Goal: Contribute content: Contribute content

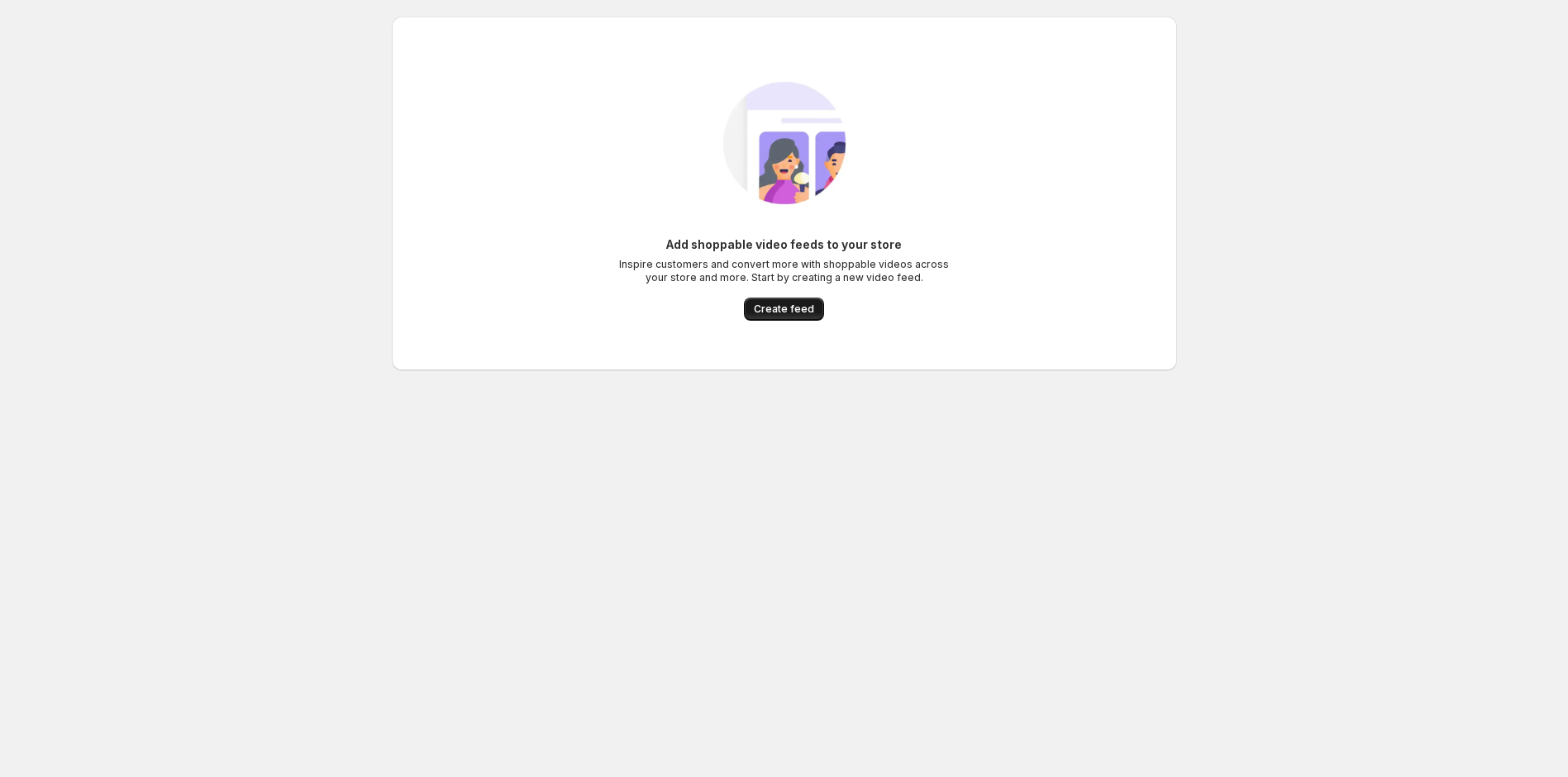
click at [762, 310] on span "Create feed" at bounding box center [784, 309] width 60 height 13
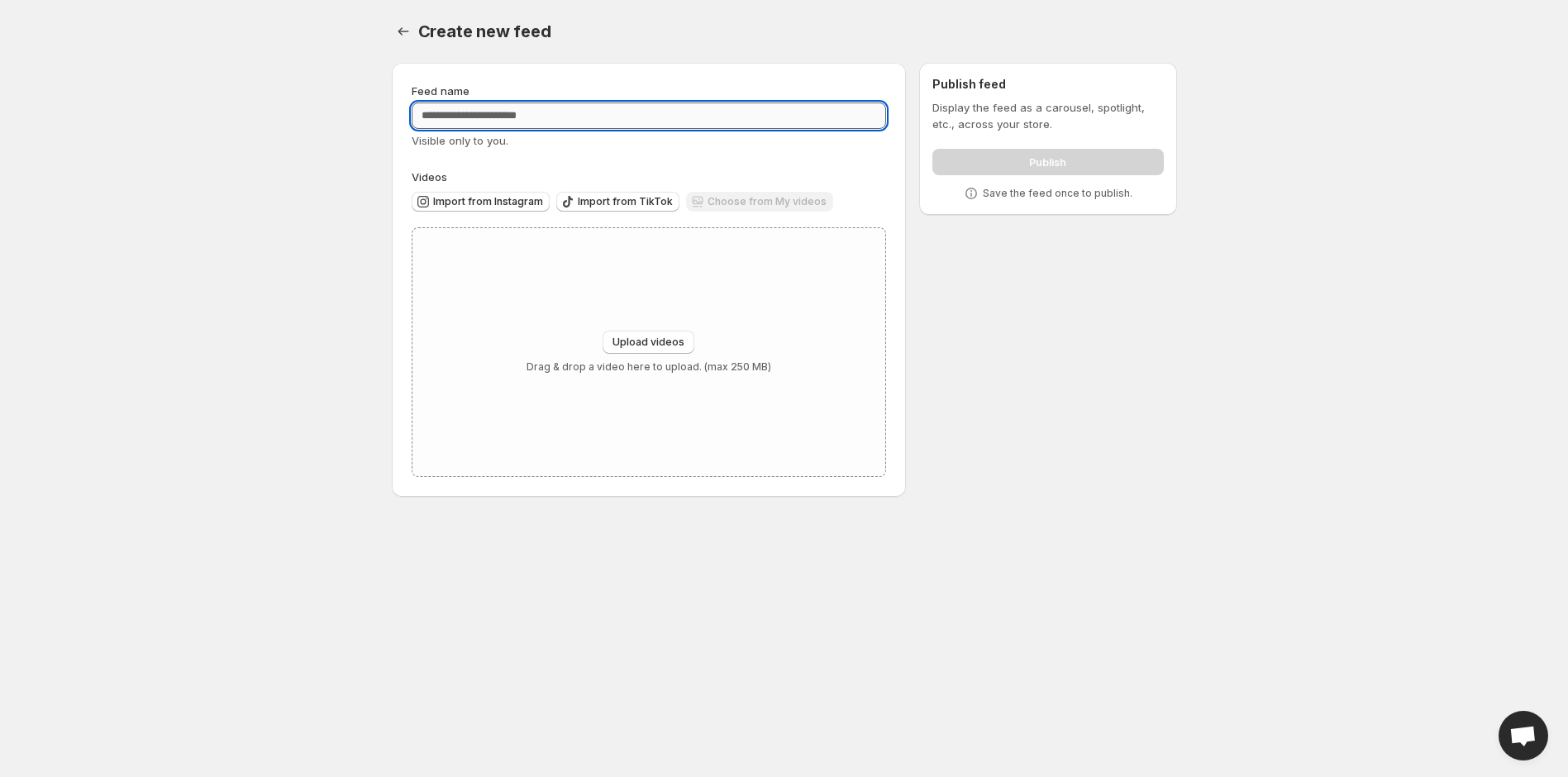
click at [609, 116] on input "Feed name" at bounding box center [649, 116] width 475 height 26
type input "**********"
click at [715, 200] on div "Choose from My videos" at bounding box center [759, 202] width 147 height 22
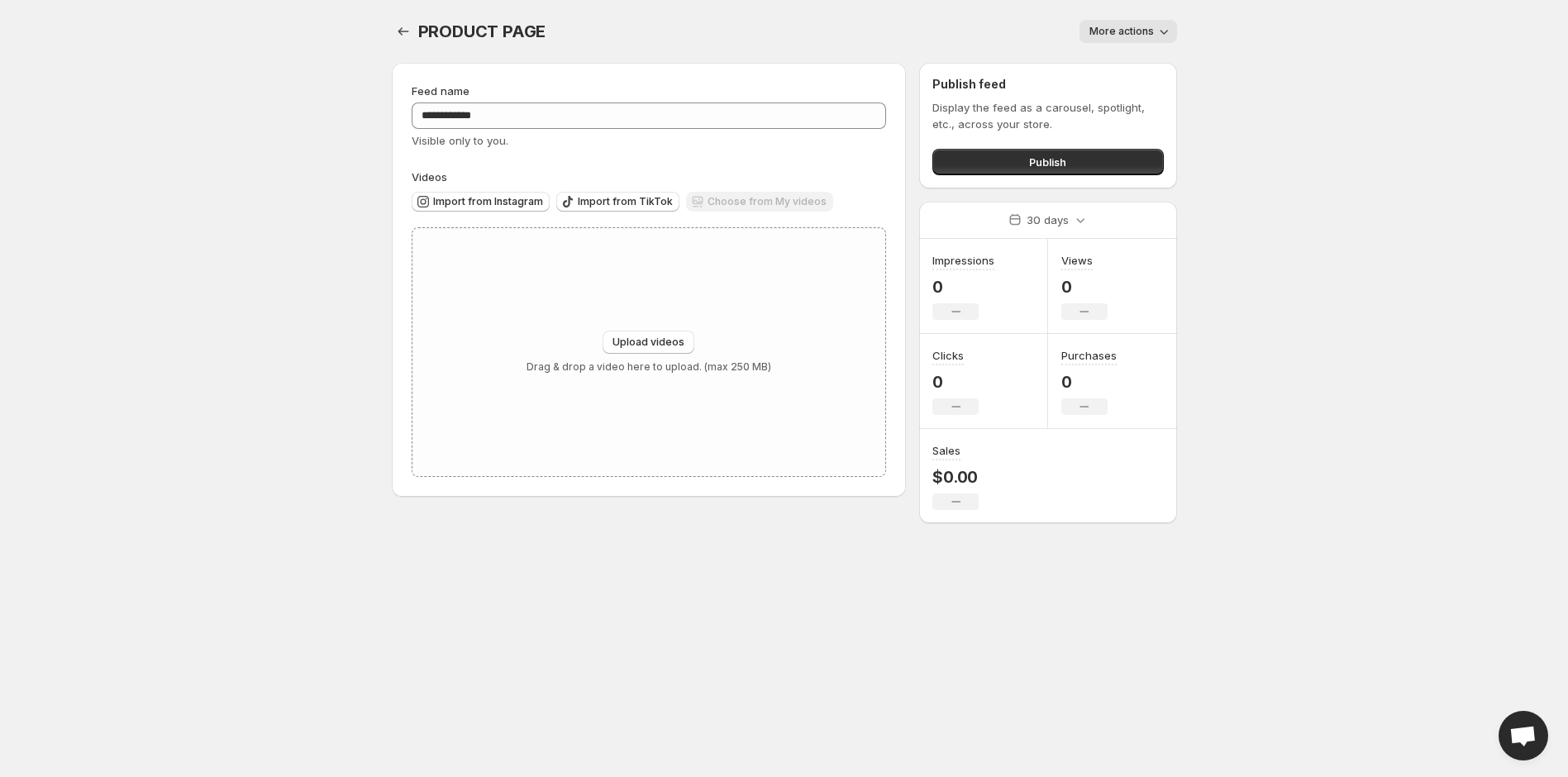
click at [738, 200] on div "Choose from My videos" at bounding box center [759, 202] width 147 height 22
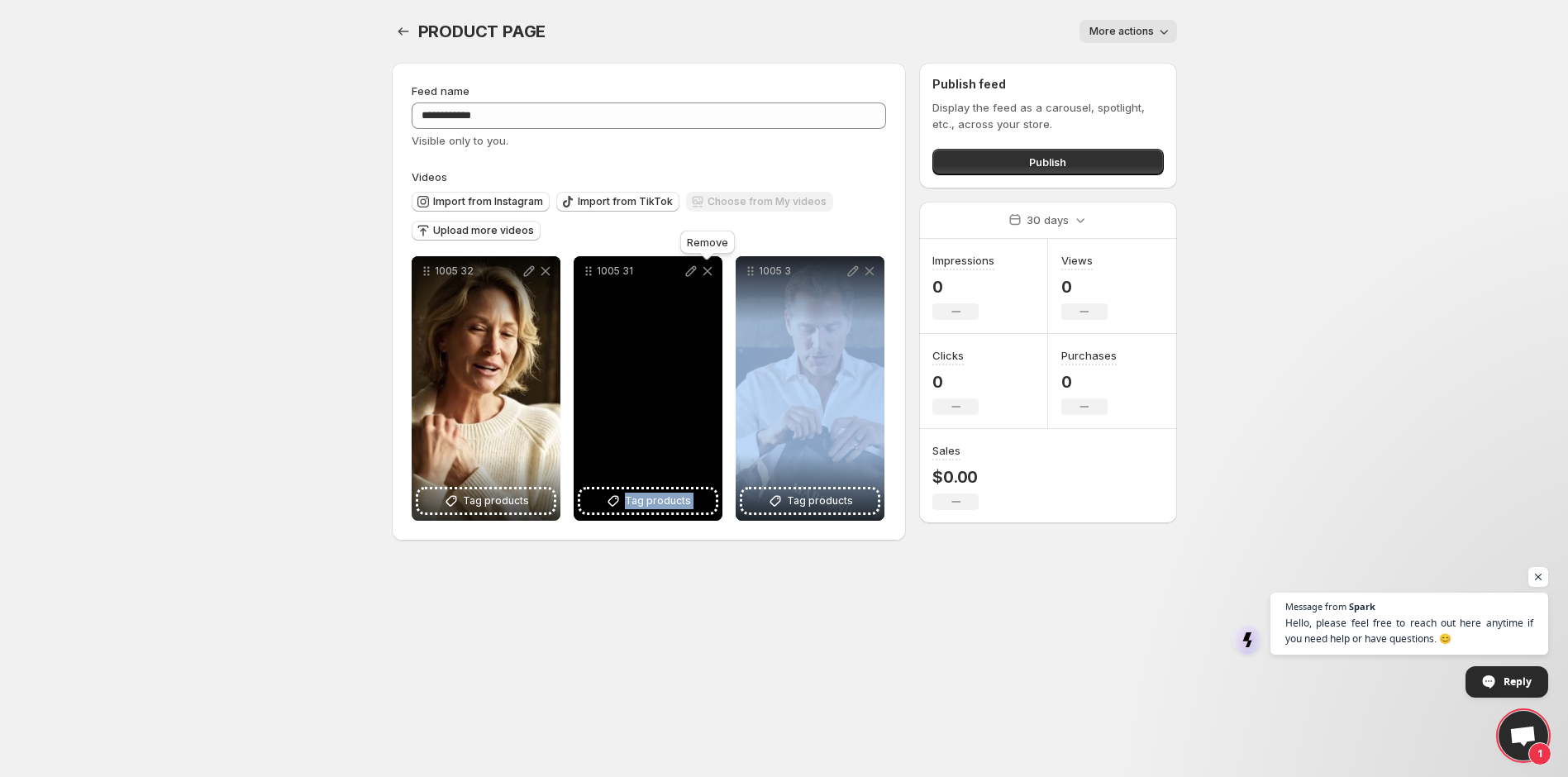
drag, startPoint x: 759, startPoint y: 280, endPoint x: 718, endPoint y: 280, distance: 41.0
click at [713, 280] on div "1005 32 Tag products Save Cancel Video title ******* File extension (e.g., MOV,…" at bounding box center [648, 388] width 473 height 265
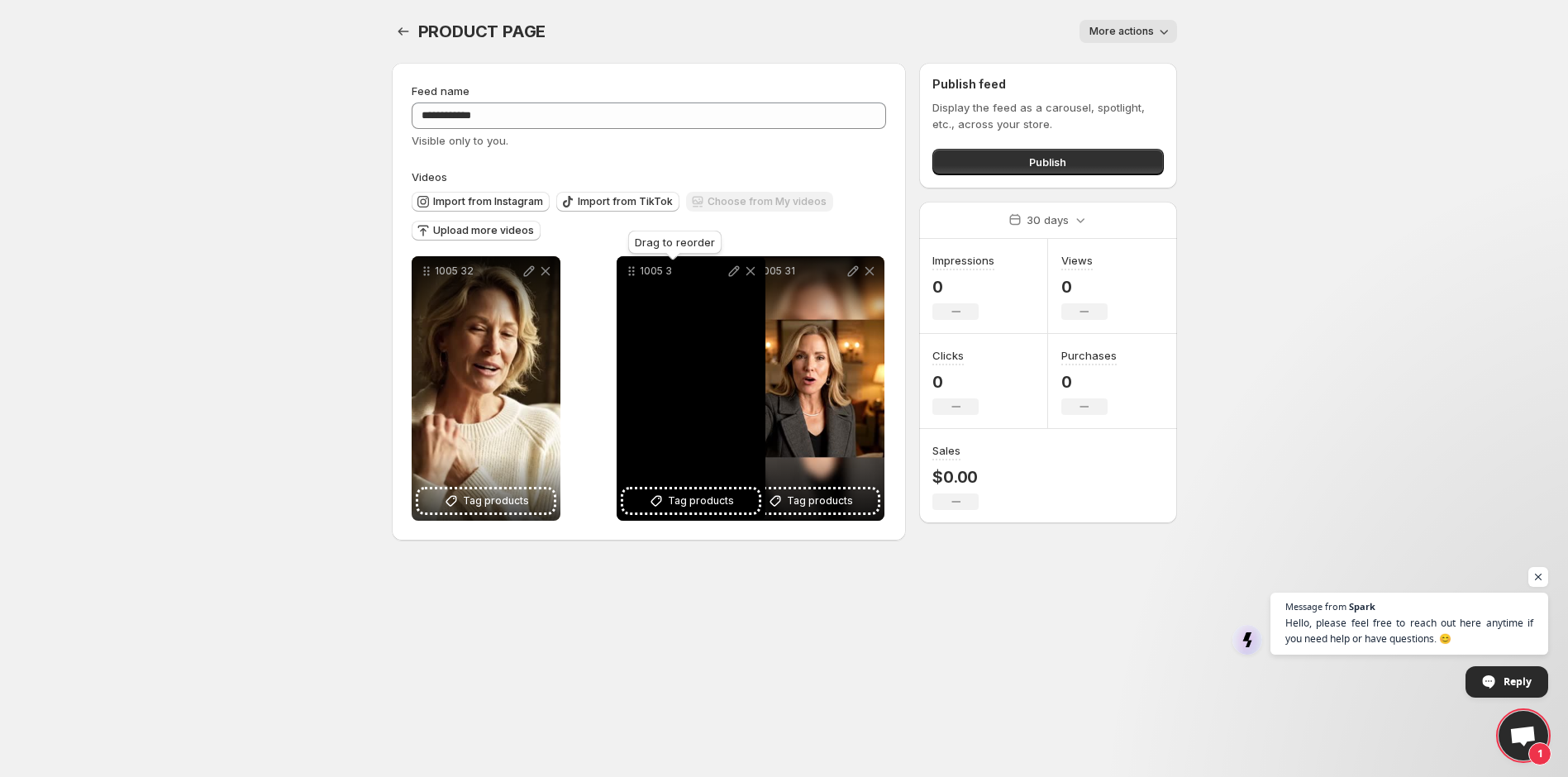
drag, startPoint x: 750, startPoint y: 271, endPoint x: 586, endPoint y: 276, distance: 164.1
click at [623, 276] on icon at bounding box center [631, 271] width 17 height 17
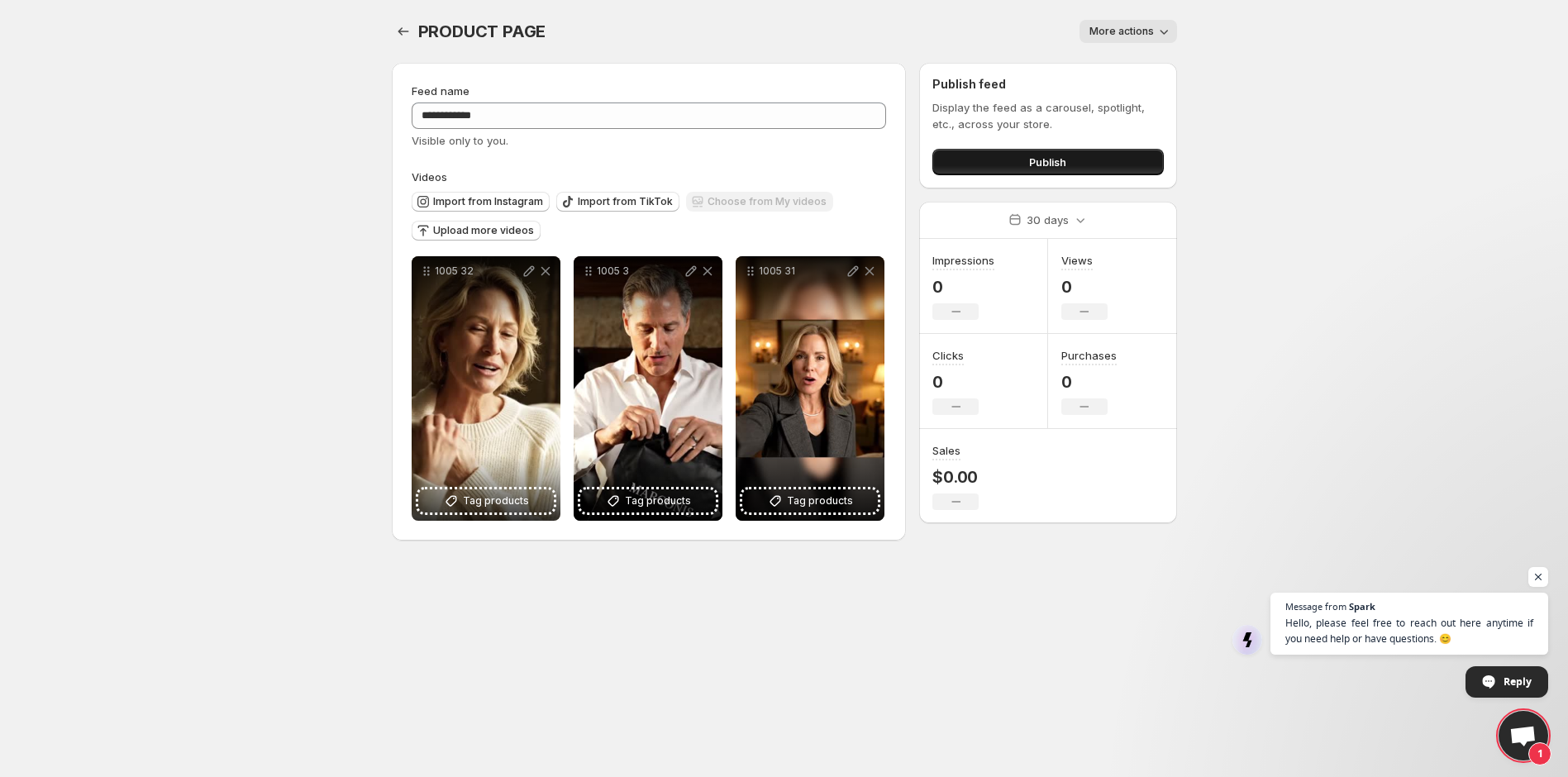
click at [974, 164] on button "Publish" at bounding box center [1047, 162] width 230 height 26
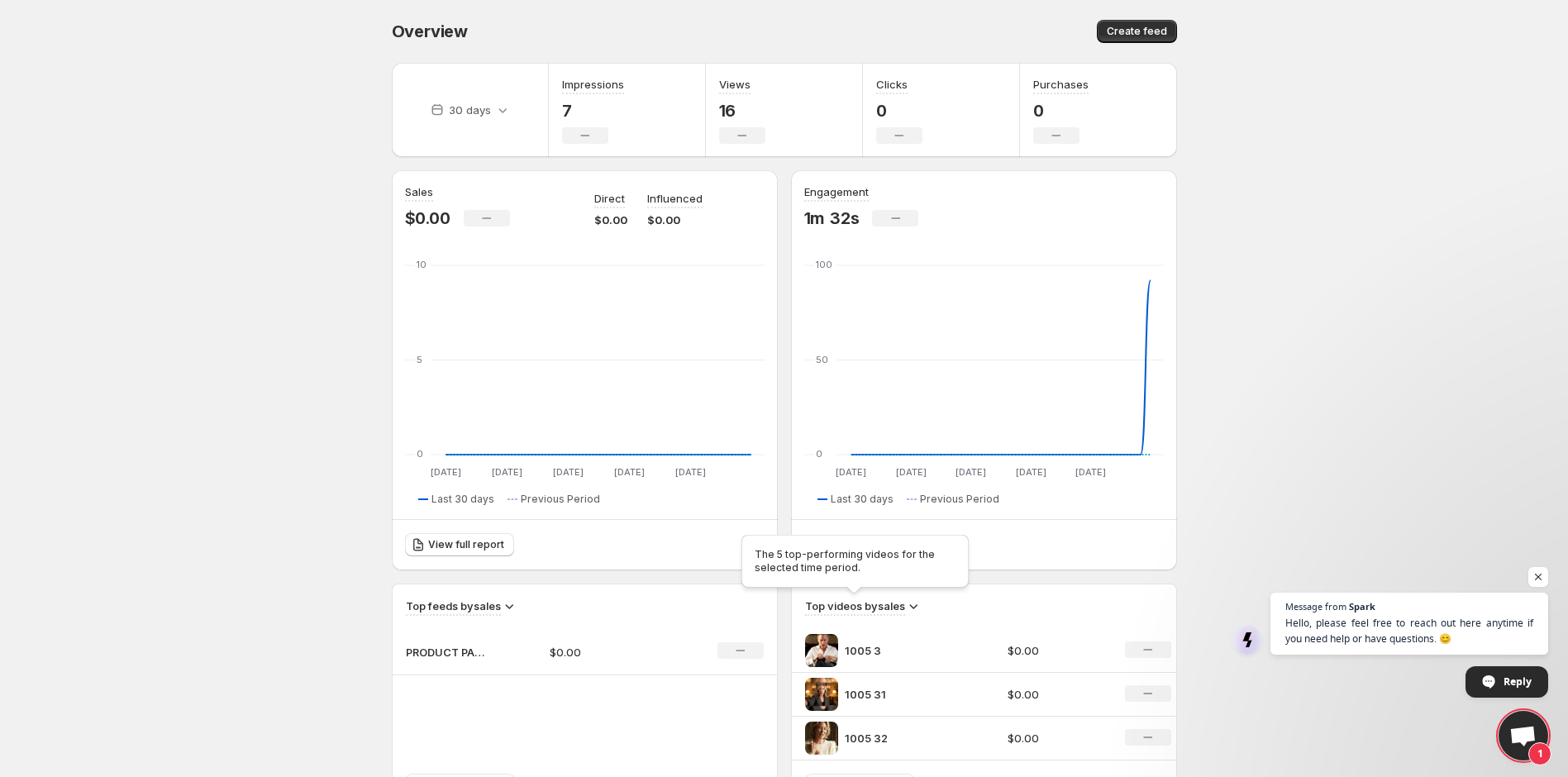
click at [863, 614] on span "Top videos by sales" at bounding box center [855, 606] width 100 height 19
click at [851, 640] on div "1005 3" at bounding box center [901, 650] width 193 height 33
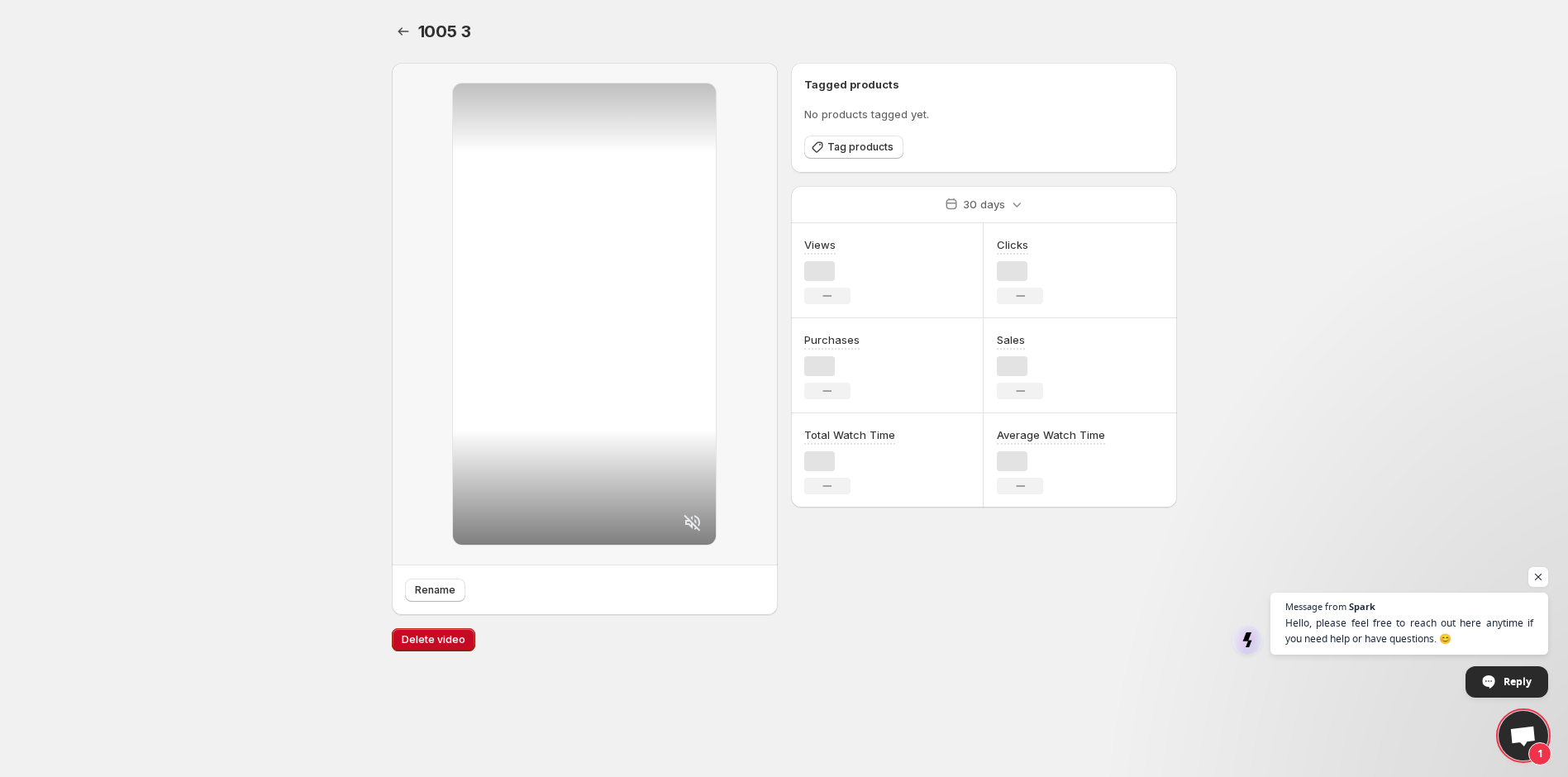
click at [1549, 573] on body "Home Feeds Videos Subscription Settings 1005 3. This page is ready 1005 3 Renam…" at bounding box center [784, 388] width 1568 height 777
click at [1542, 572] on span "Open chat" at bounding box center [1538, 577] width 20 height 20
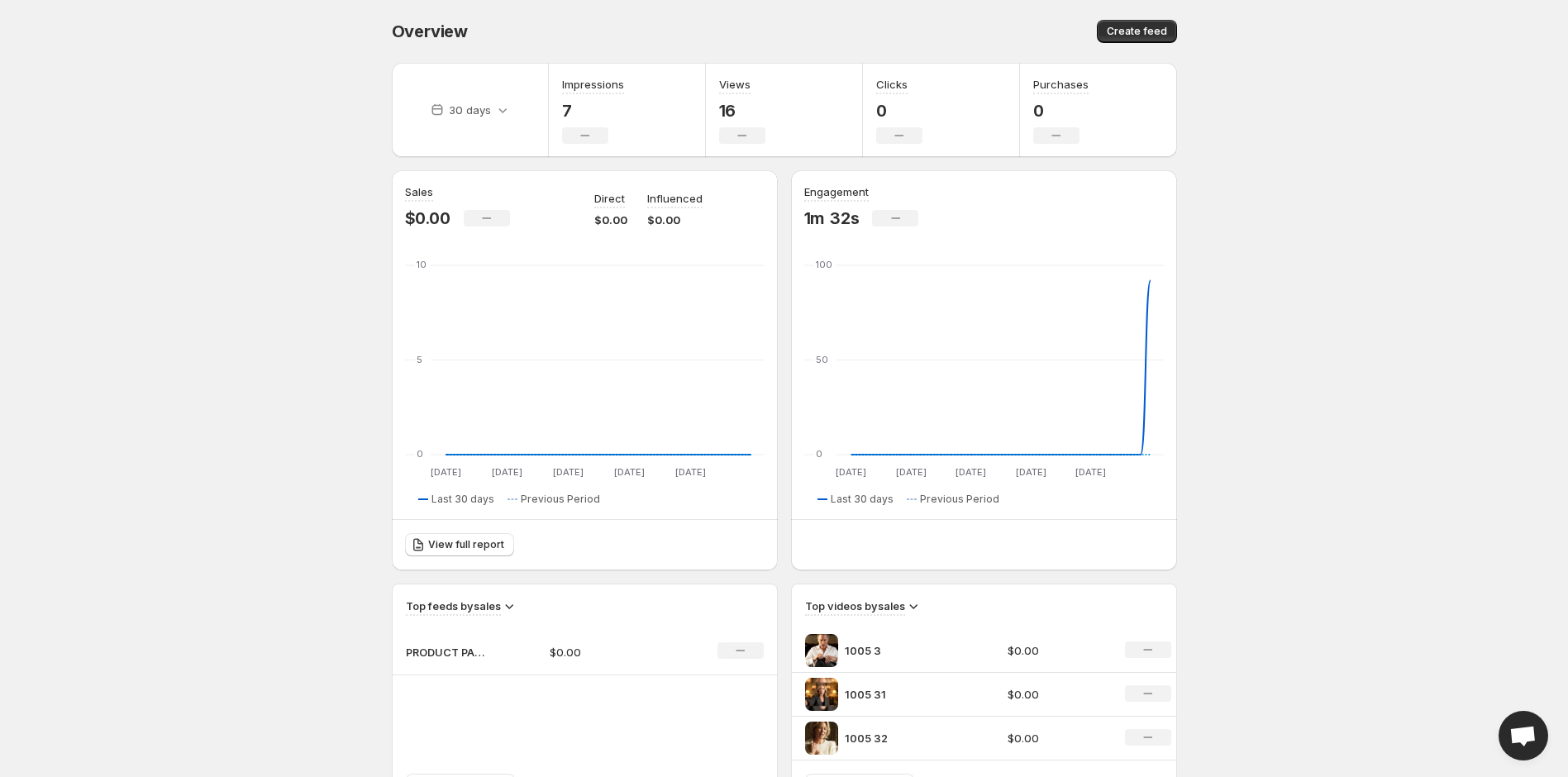
click at [1176, 34] on div "Overview. This page is ready Overview Create feed 30 days Impressions 7 No chan…" at bounding box center [784, 589] width 825 height 1178
click at [1168, 34] on button "Create feed" at bounding box center [1136, 31] width 80 height 23
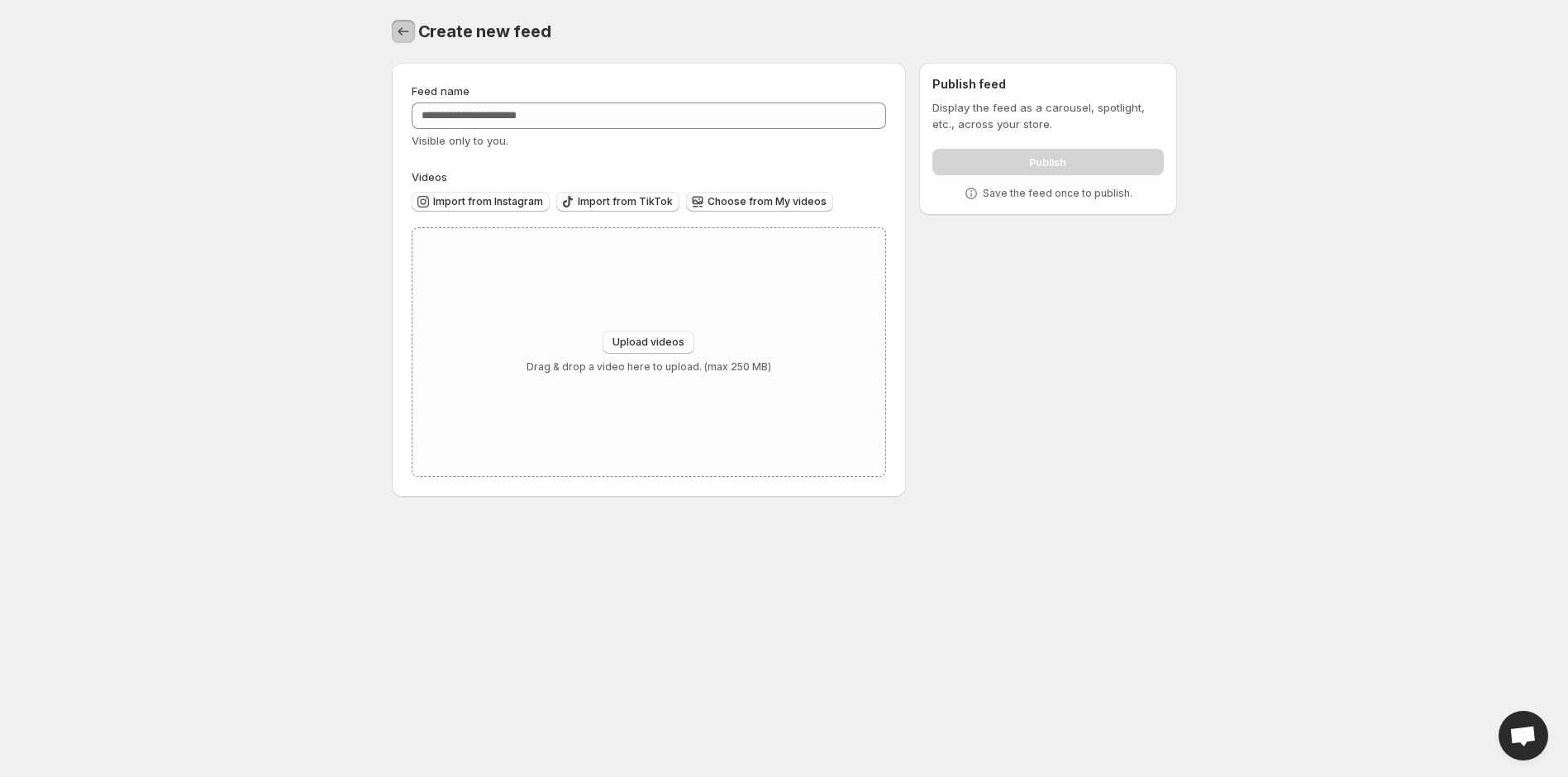
click at [399, 30] on icon "Settings" at bounding box center [403, 31] width 11 height 8
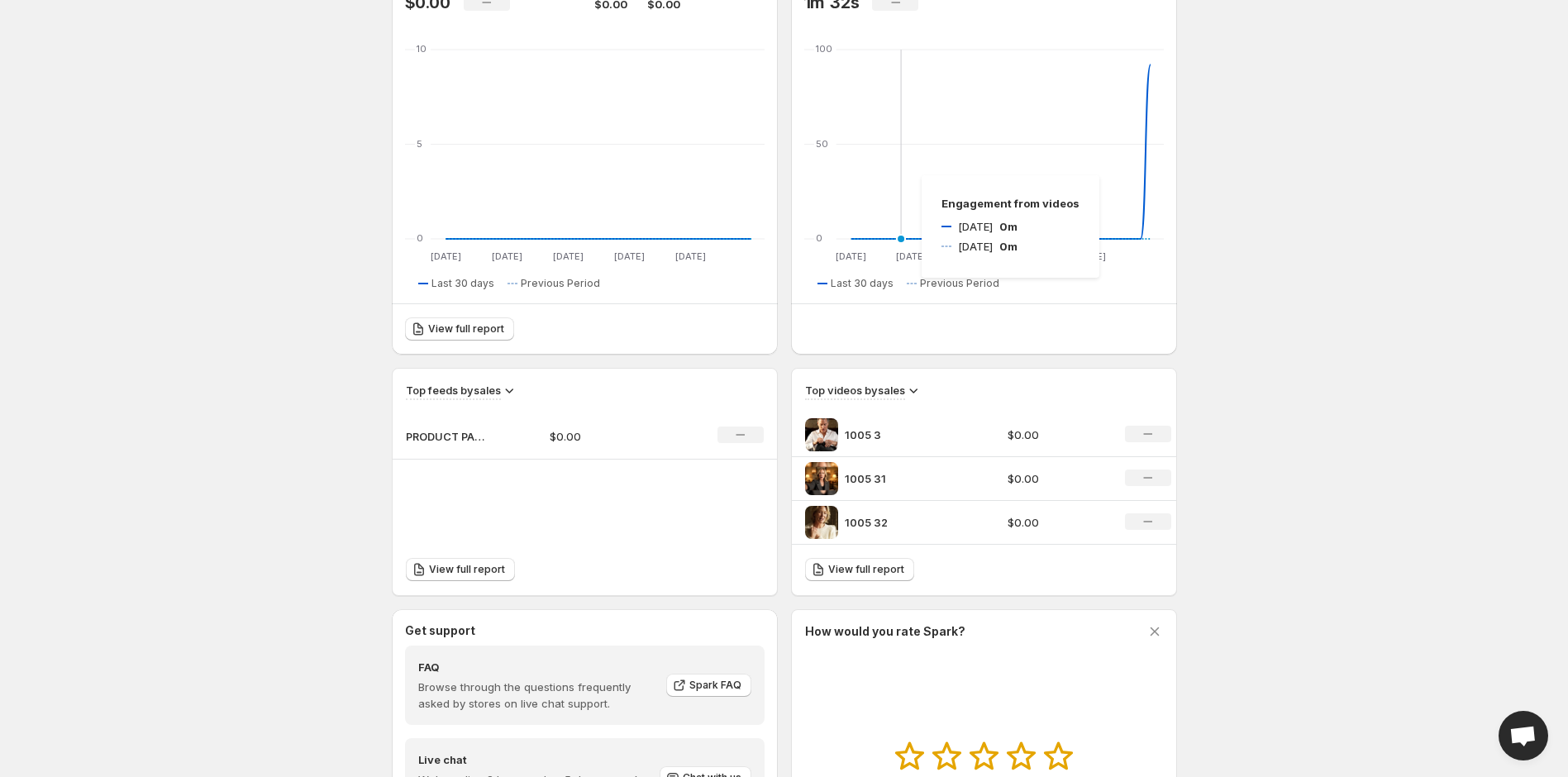
scroll to position [225, 0]
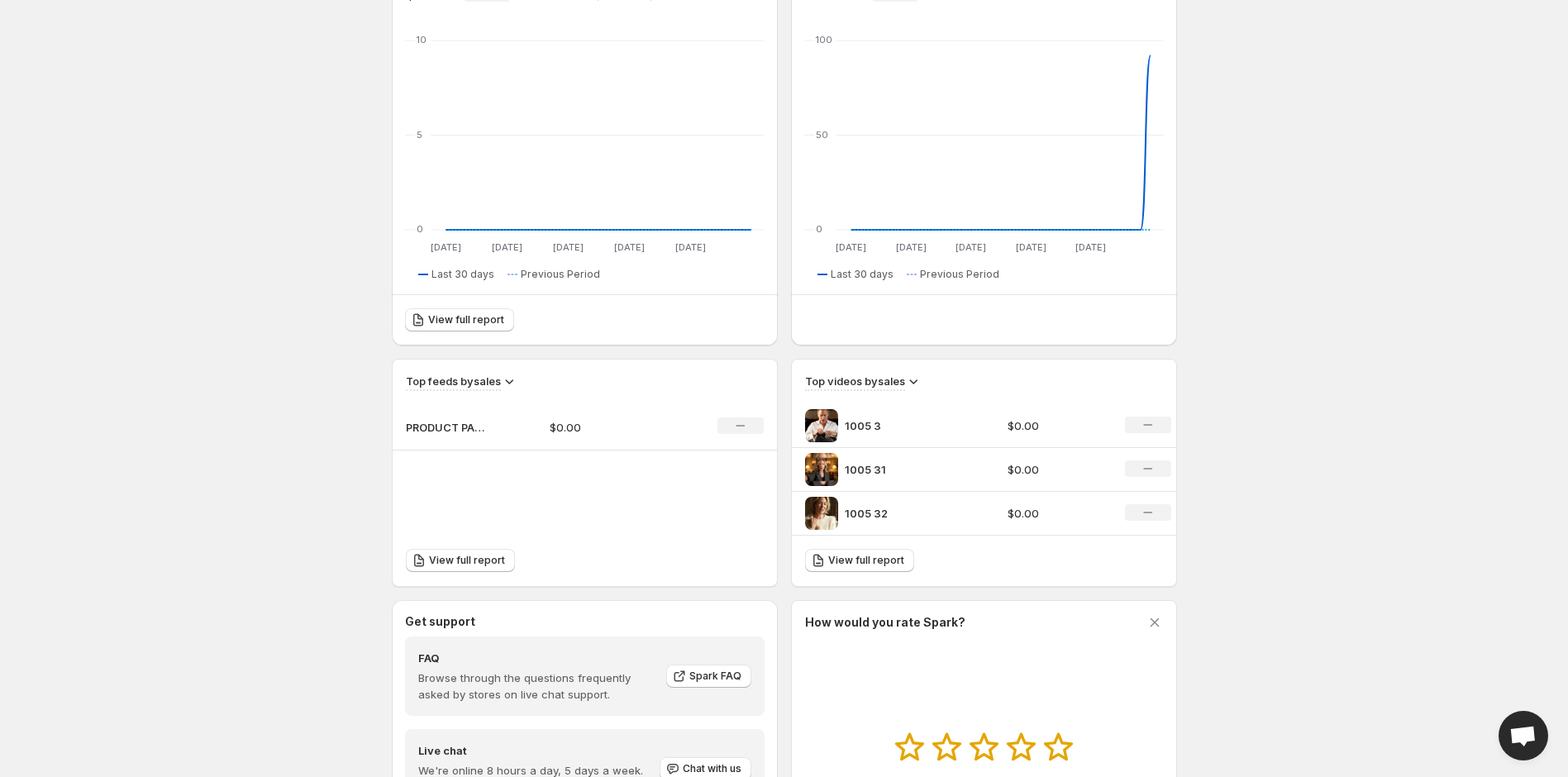
click at [884, 385] on h3 "Top videos by sales" at bounding box center [855, 381] width 100 height 17
click at [874, 568] on link "View full report" at bounding box center [860, 560] width 109 height 23
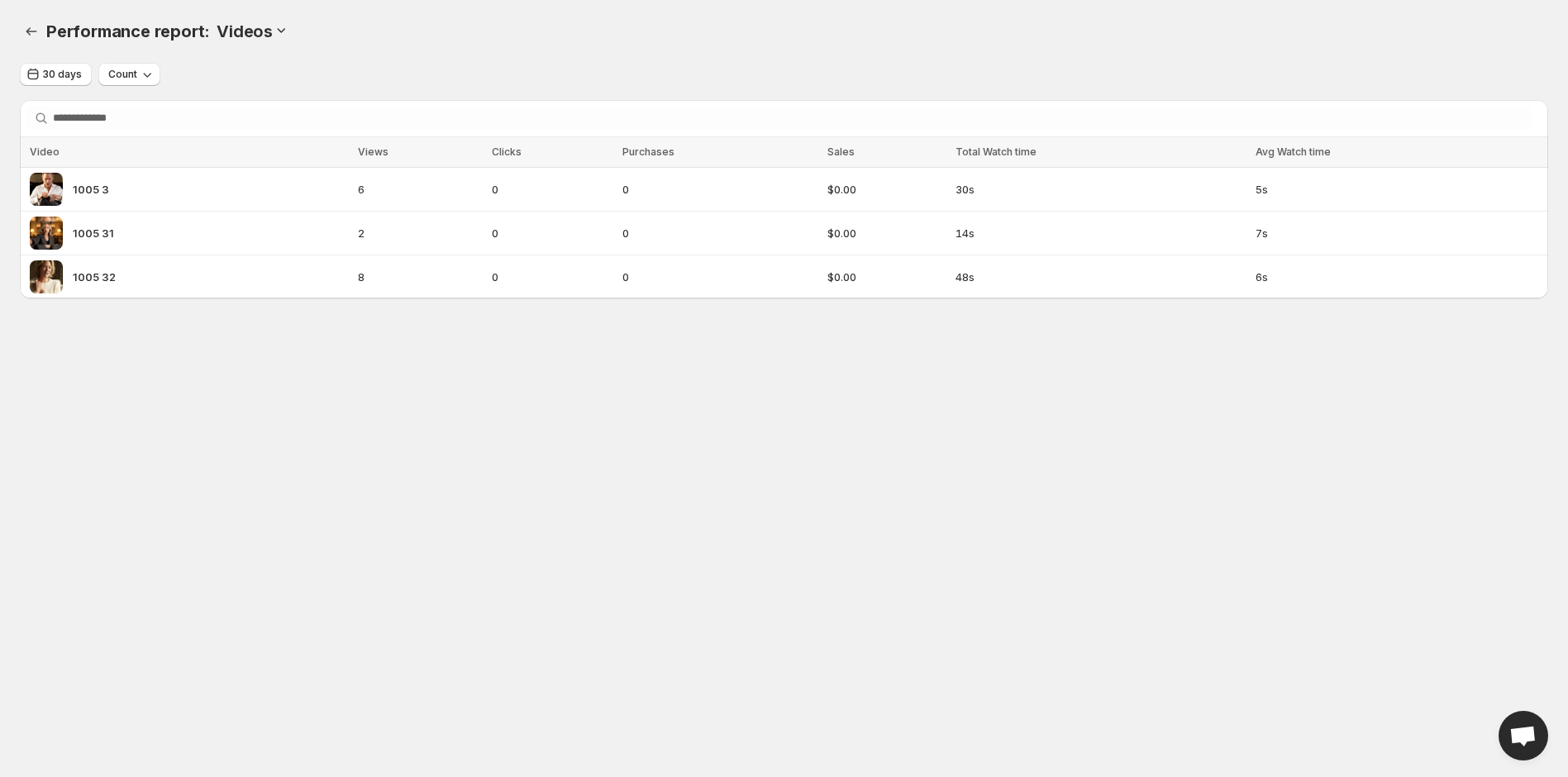
scroll to position [225, 0]
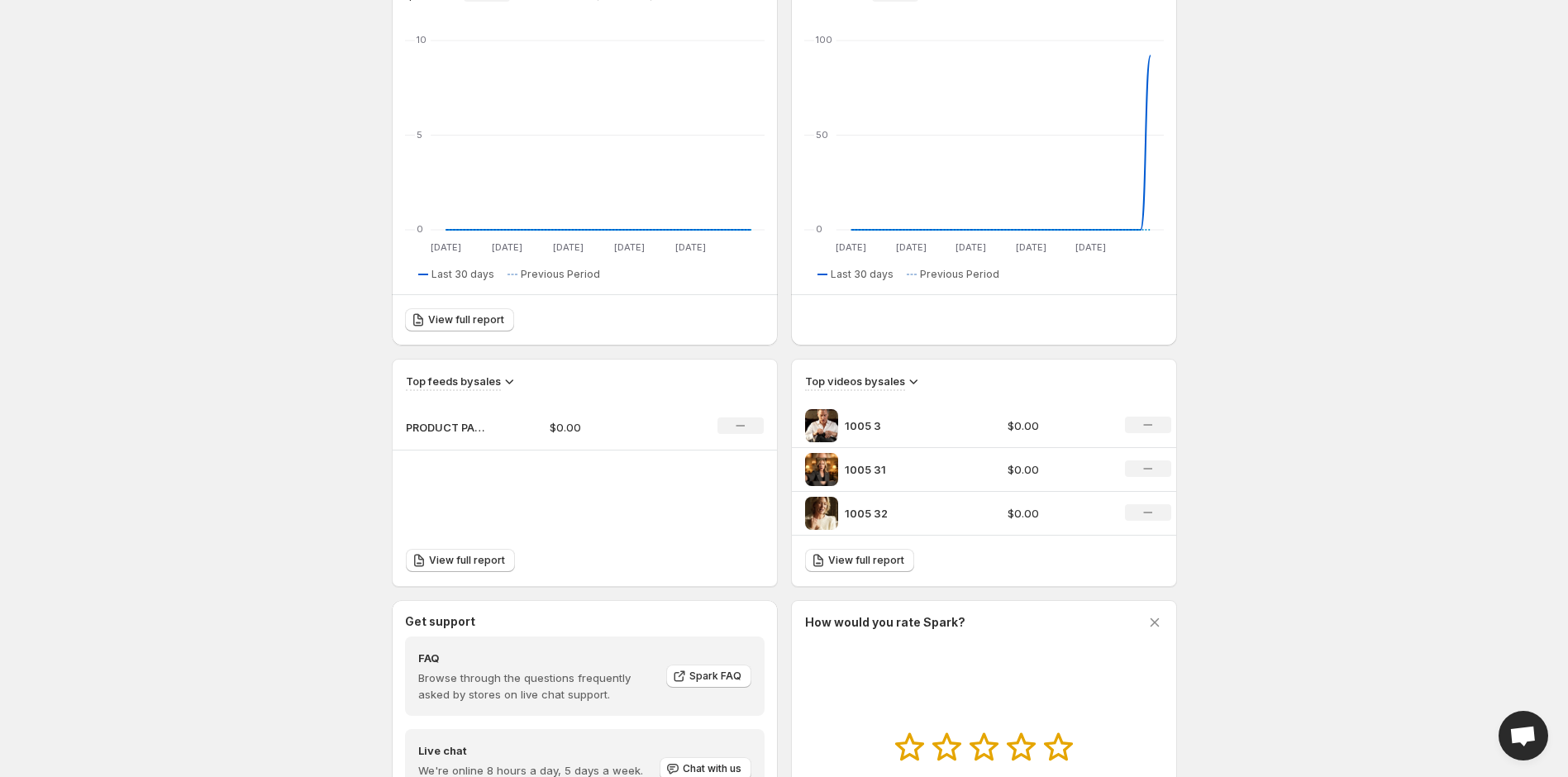
click at [486, 445] on td "PRODUCT PAGE" at bounding box center [464, 427] width 144 height 46
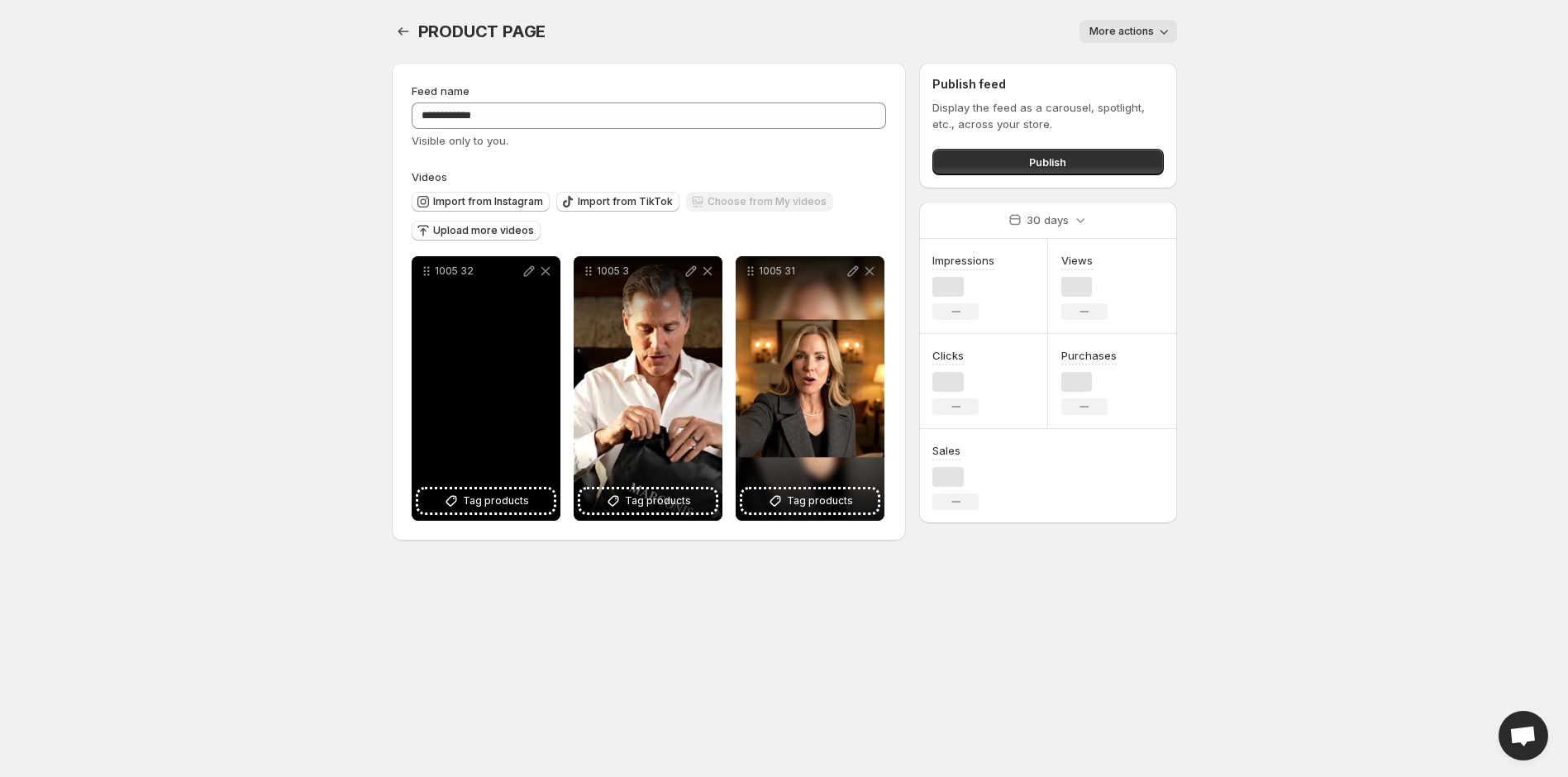
click at [470, 420] on div "1005 32" at bounding box center [486, 388] width 149 height 265
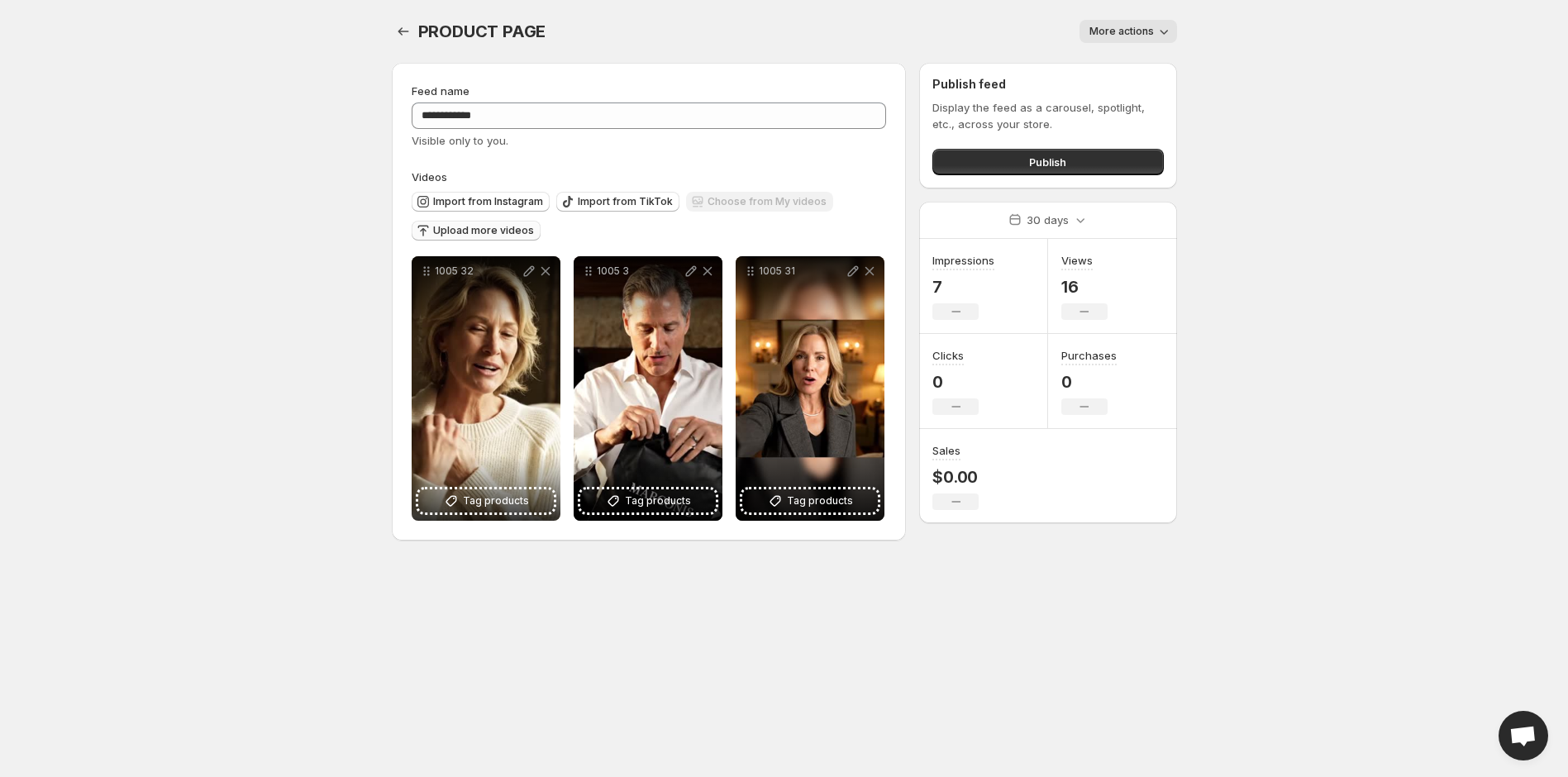
click at [520, 229] on span "Upload more videos" at bounding box center [483, 230] width 101 height 13
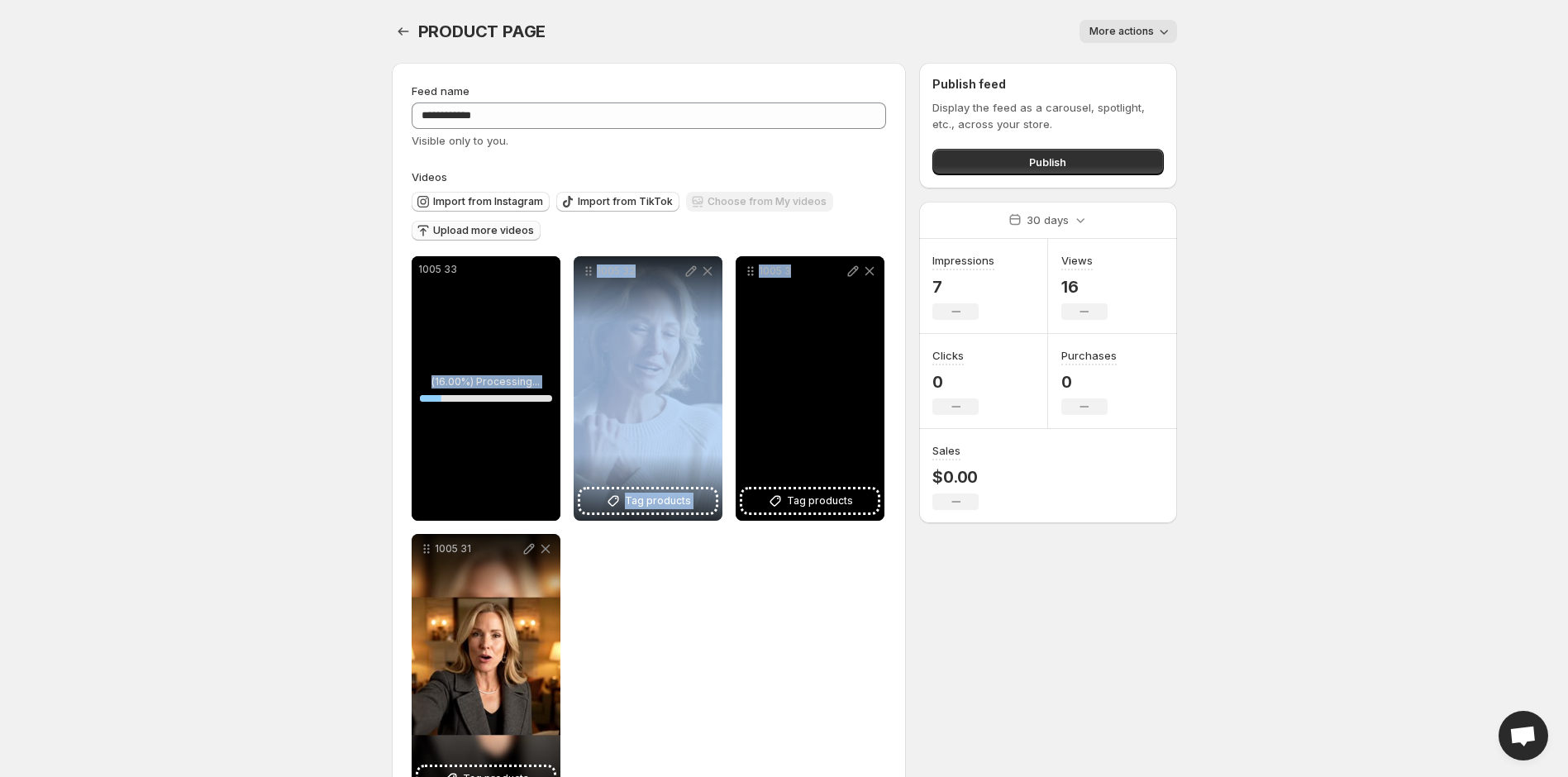
drag, startPoint x: 494, startPoint y: 365, endPoint x: 821, endPoint y: 402, distance: 329.1
click at [821, 402] on div "1005 33 ( 16.00 %) Processing... 16 % Save Cancel Video title ******* File exte…" at bounding box center [649, 527] width 475 height 542
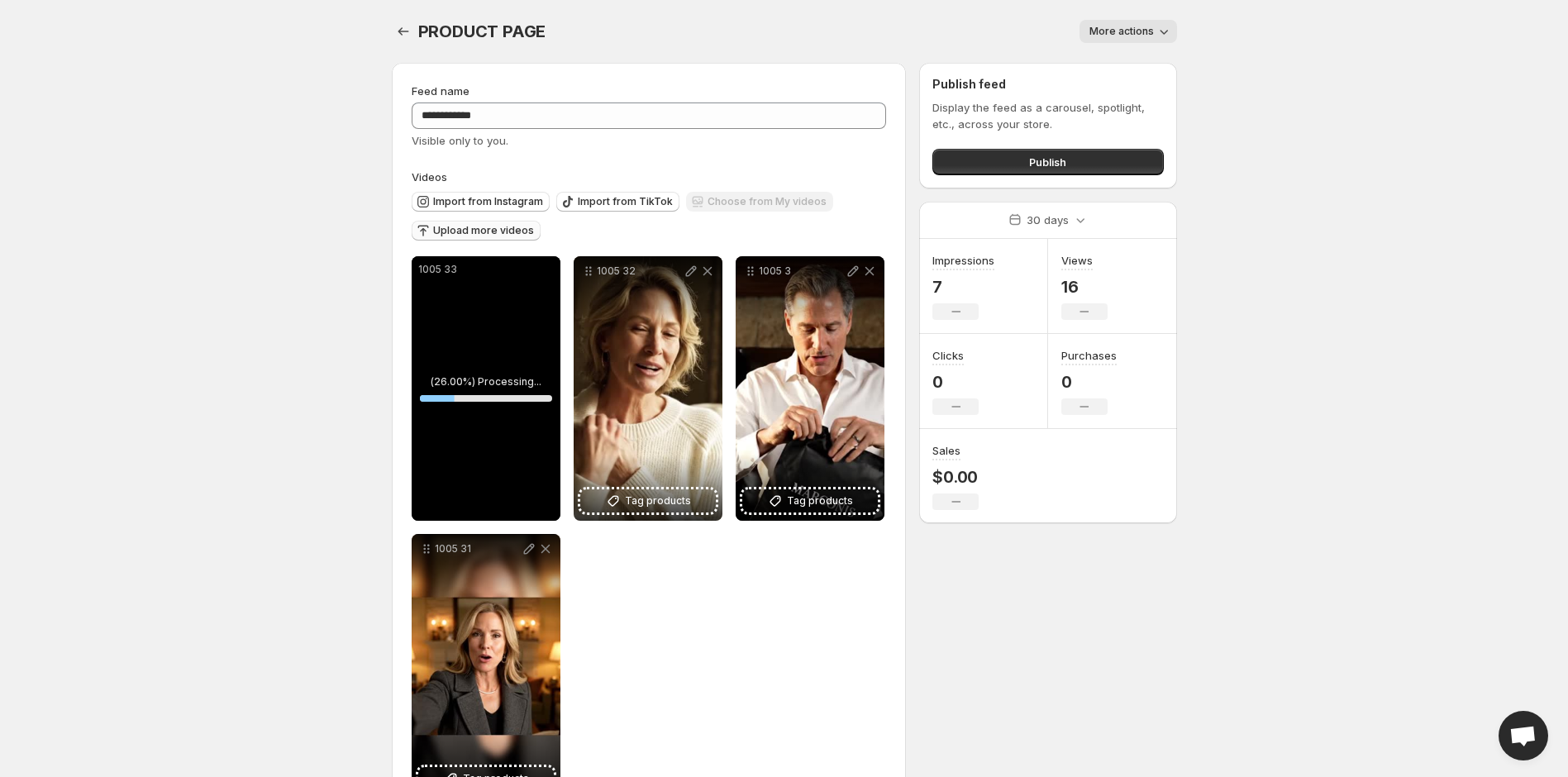
click at [313, 407] on body "**********" at bounding box center [784, 388] width 1568 height 777
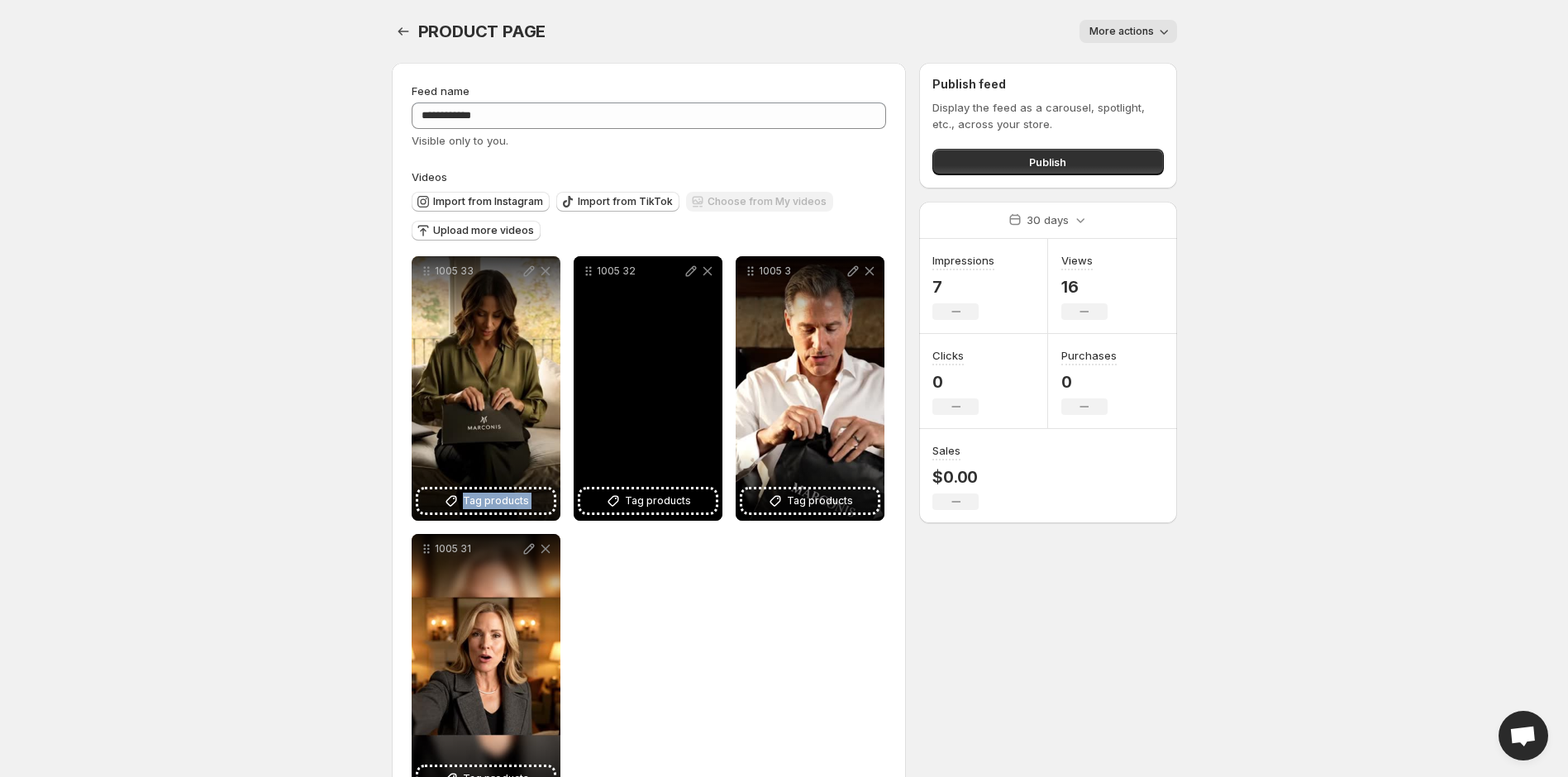
drag, startPoint x: 474, startPoint y: 374, endPoint x: 593, endPoint y: 374, distance: 119.0
click at [594, 374] on div "1005 33 Tag products Save Cancel Video title ******* File extension (e.g., MOV,…" at bounding box center [649, 527] width 475 height 542
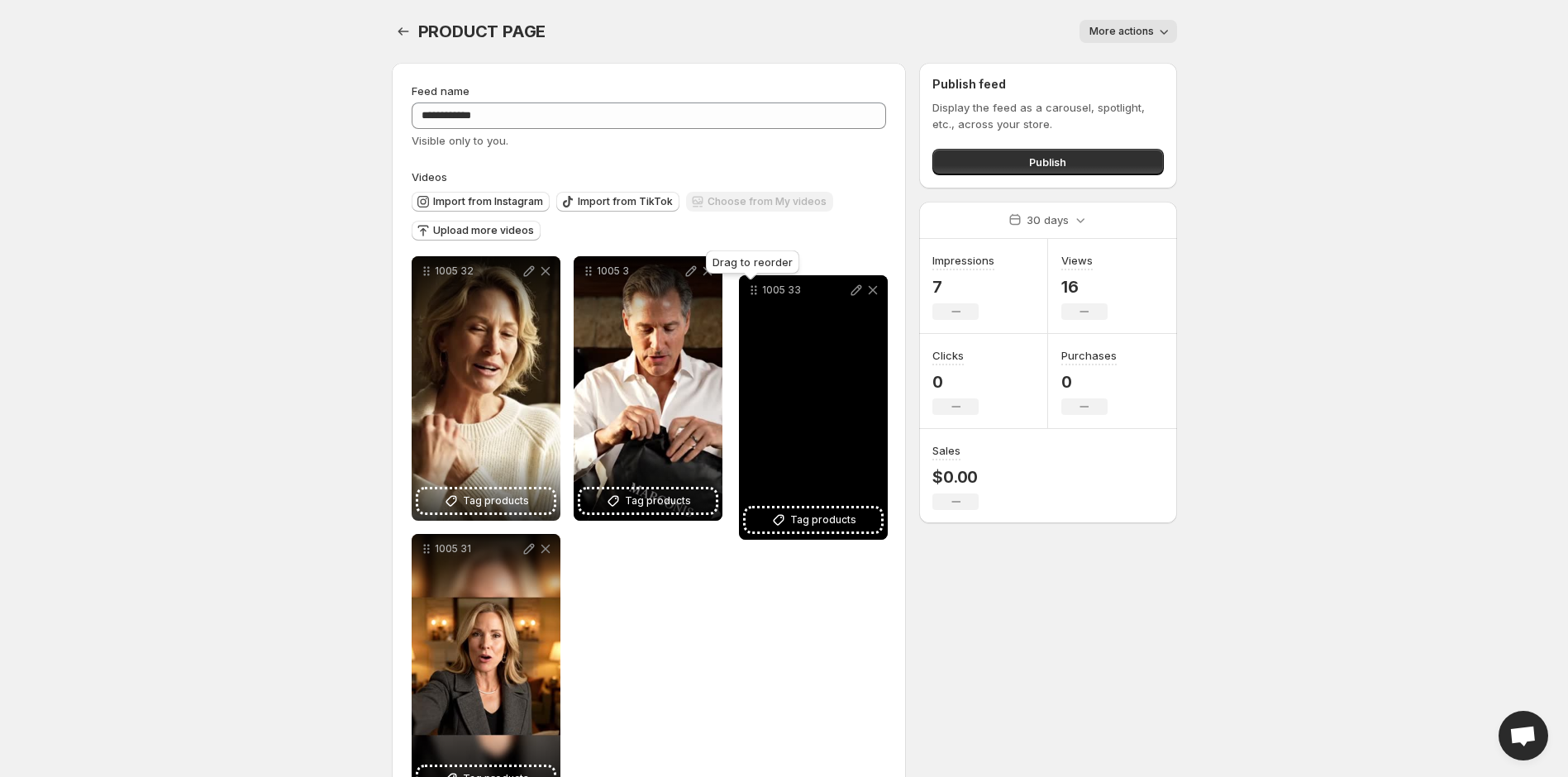
drag, startPoint x: 428, startPoint y: 272, endPoint x: 755, endPoint y: 284, distance: 327.2
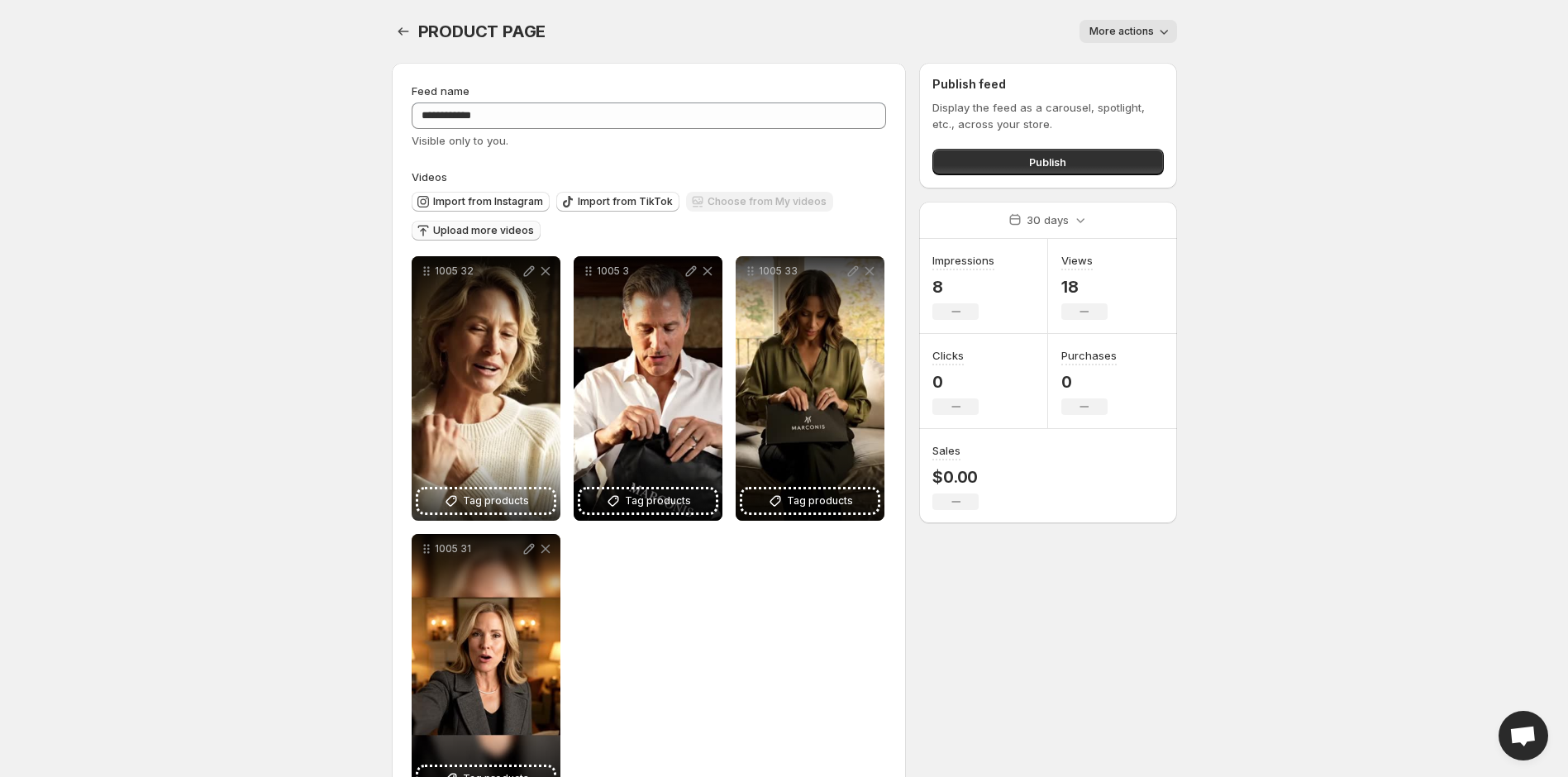
click at [459, 230] on span "Upload more videos" at bounding box center [483, 230] width 101 height 13
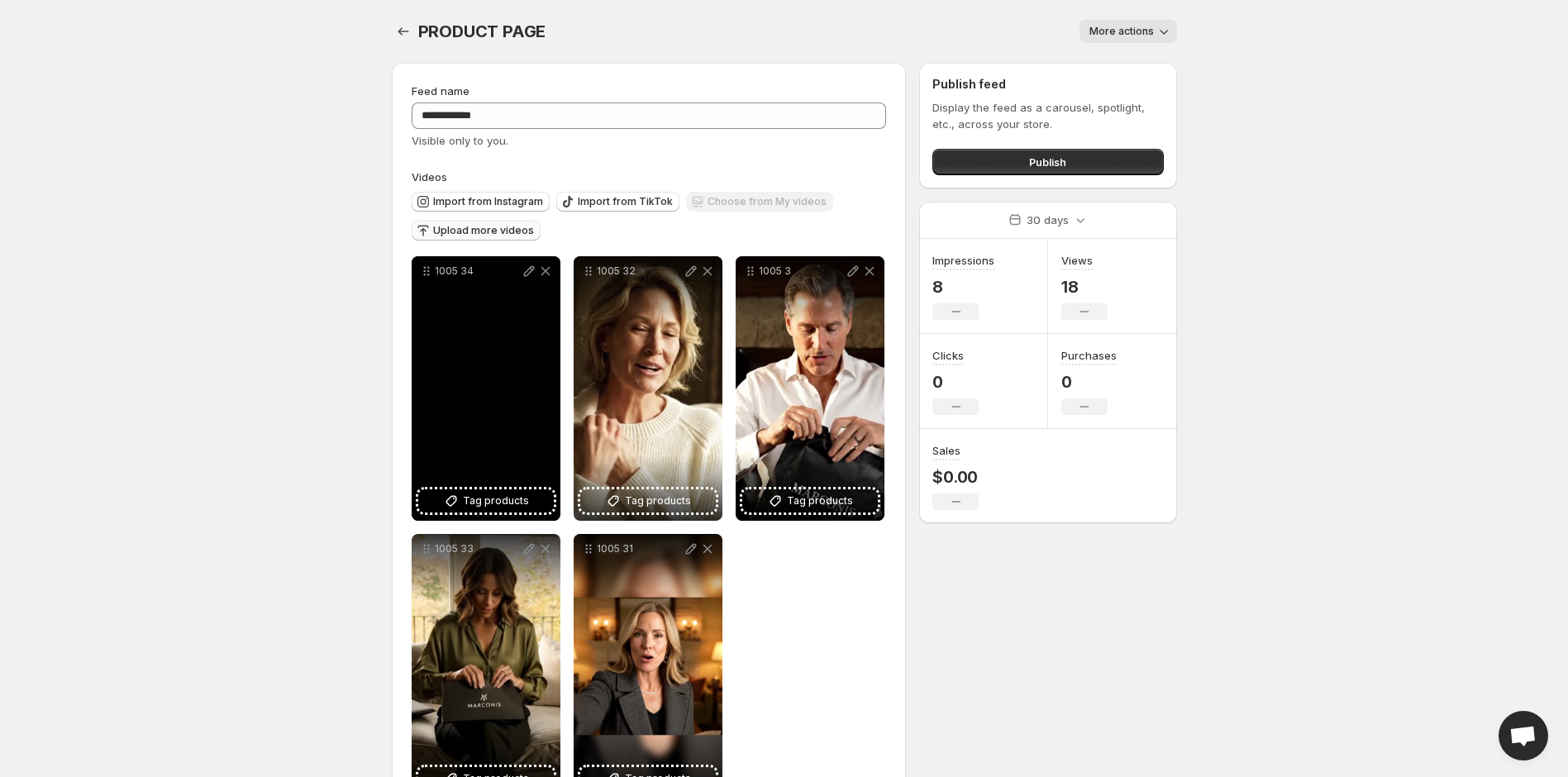
scroll to position [62, 0]
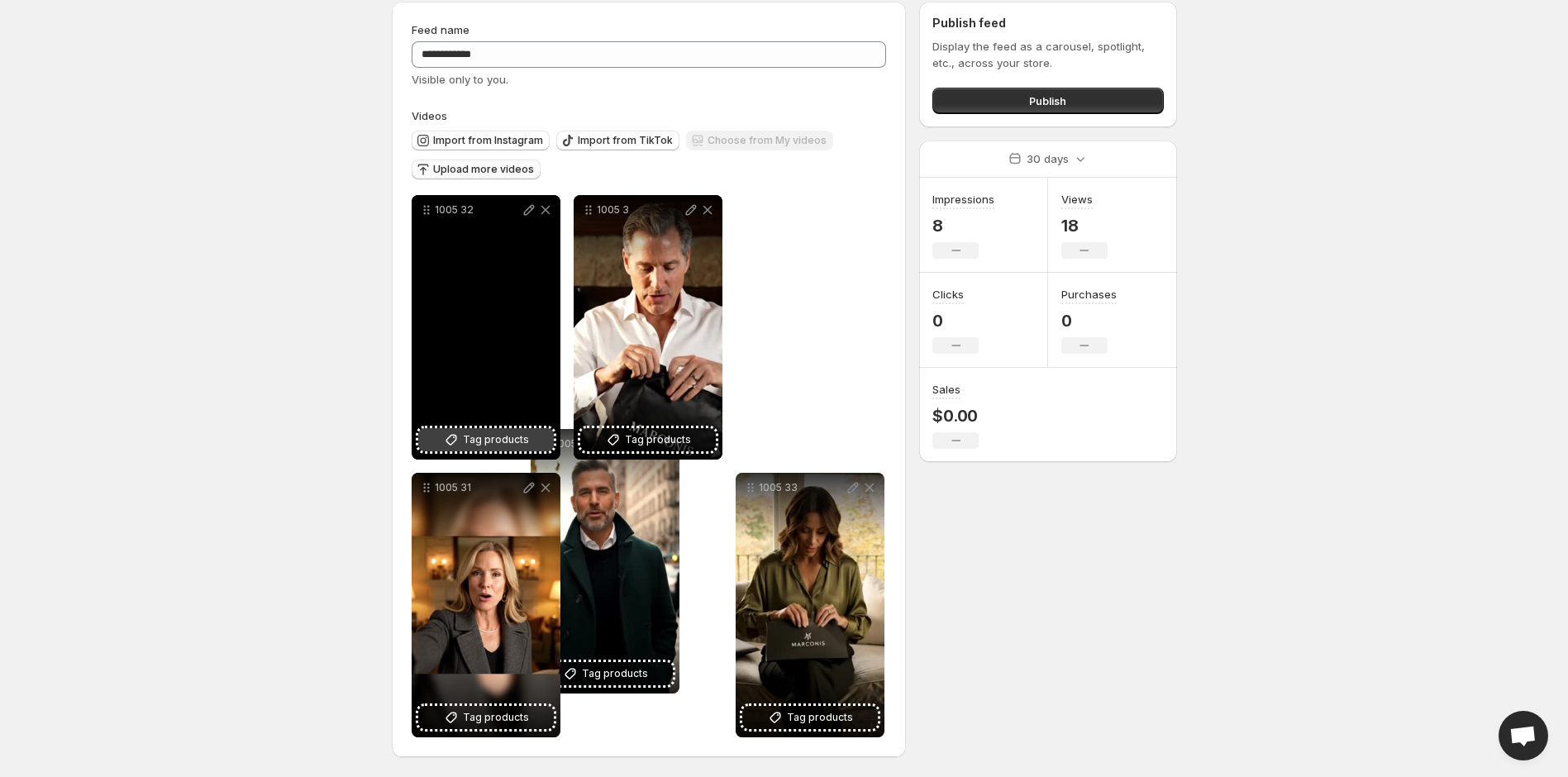
drag, startPoint x: 424, startPoint y: 205, endPoint x: 545, endPoint y: 437, distance: 261.7
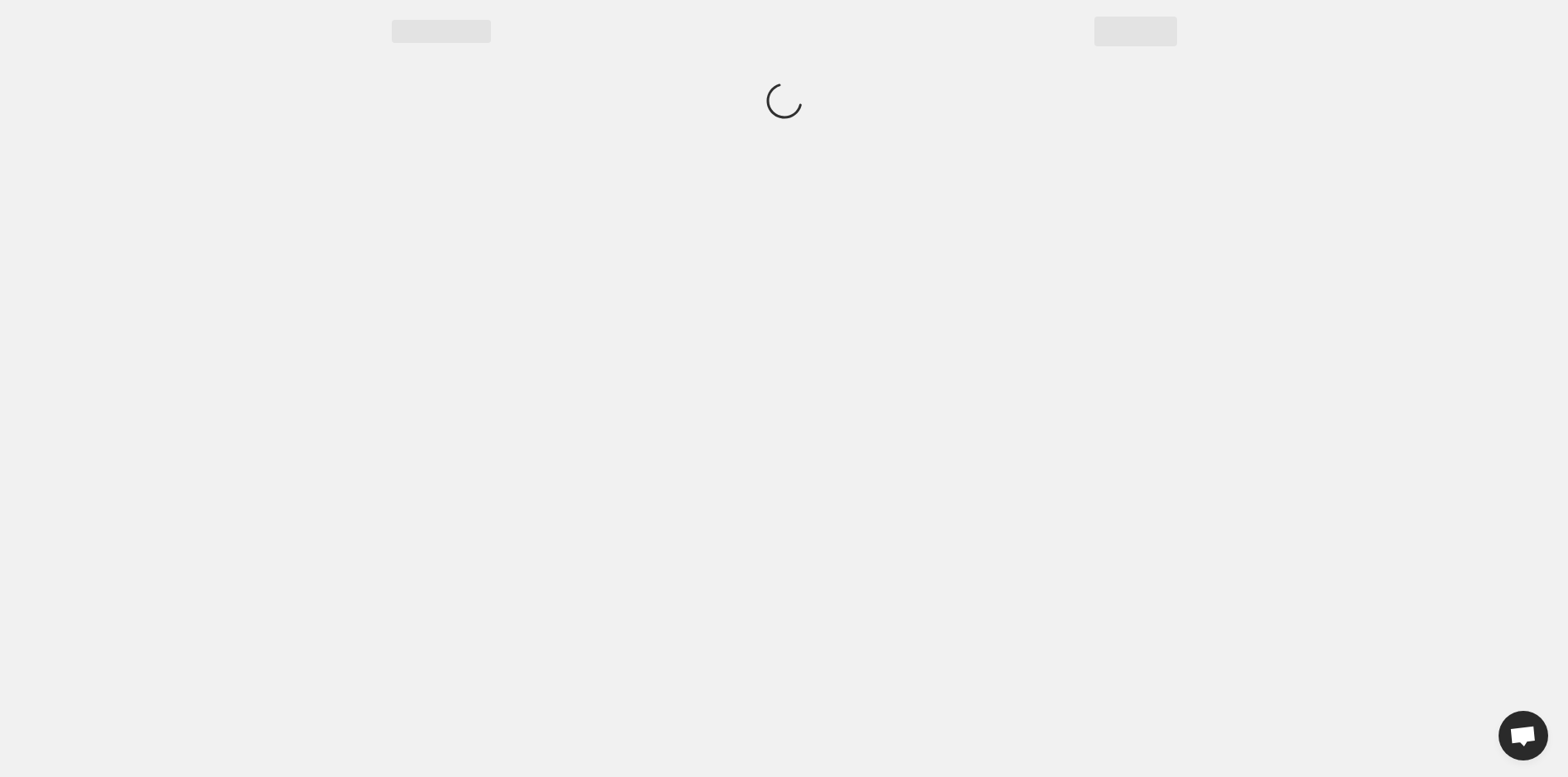
scroll to position [0, 0]
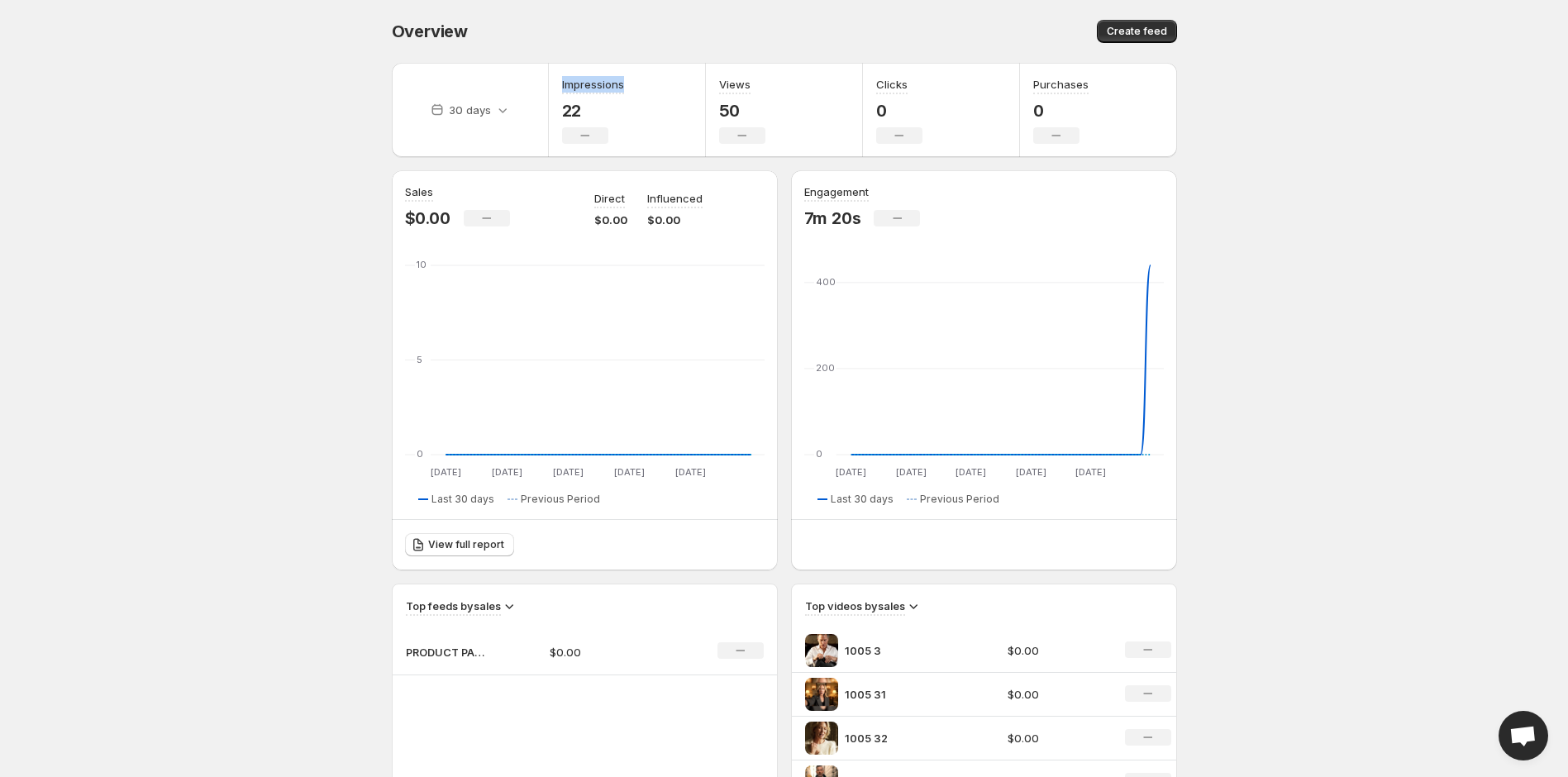
click at [512, 156] on div "30 days" at bounding box center [470, 109] width 157 height 94
